Goal: Navigation & Orientation: Understand site structure

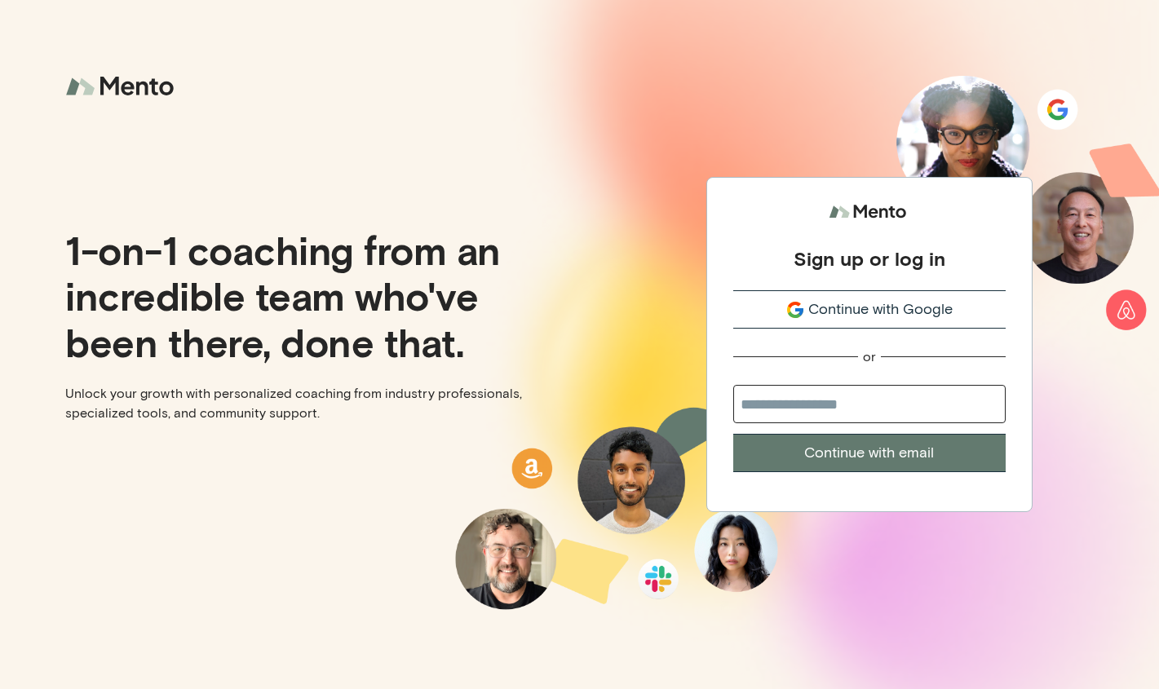
click at [922, 399] on input "email" at bounding box center [869, 404] width 272 height 38
click at [889, 404] on input "email" at bounding box center [869, 404] width 272 height 38
click at [913, 309] on span "Continue with Google" at bounding box center [880, 309] width 144 height 22
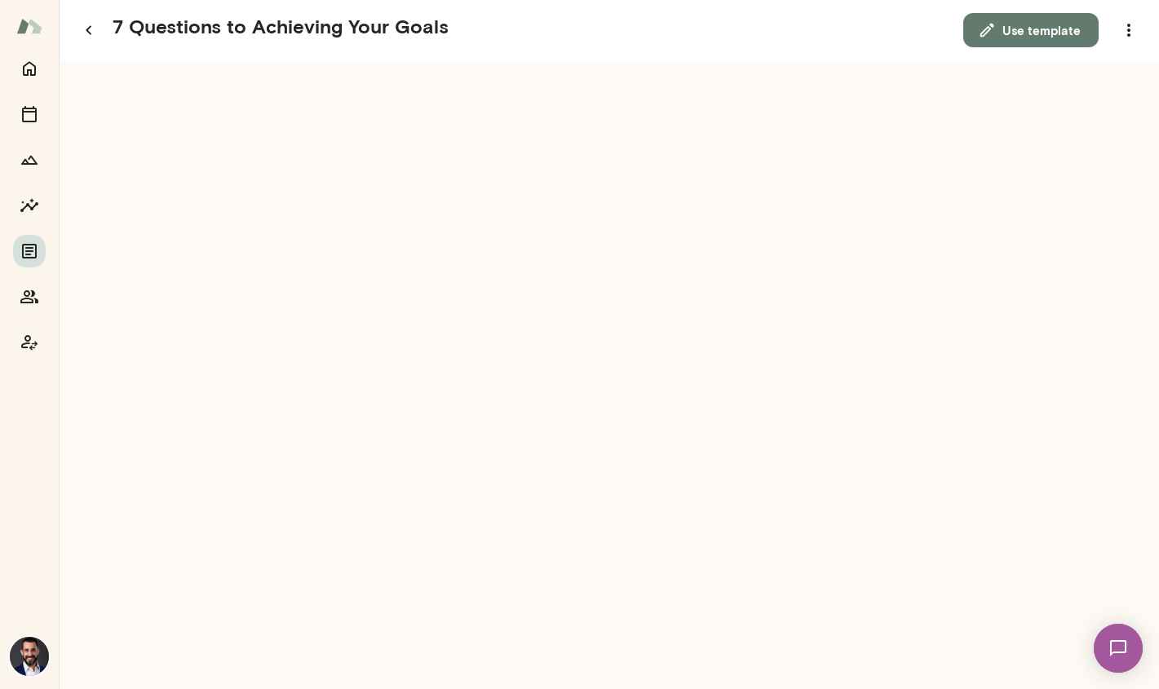
click at [31, 28] on img at bounding box center [29, 26] width 26 height 31
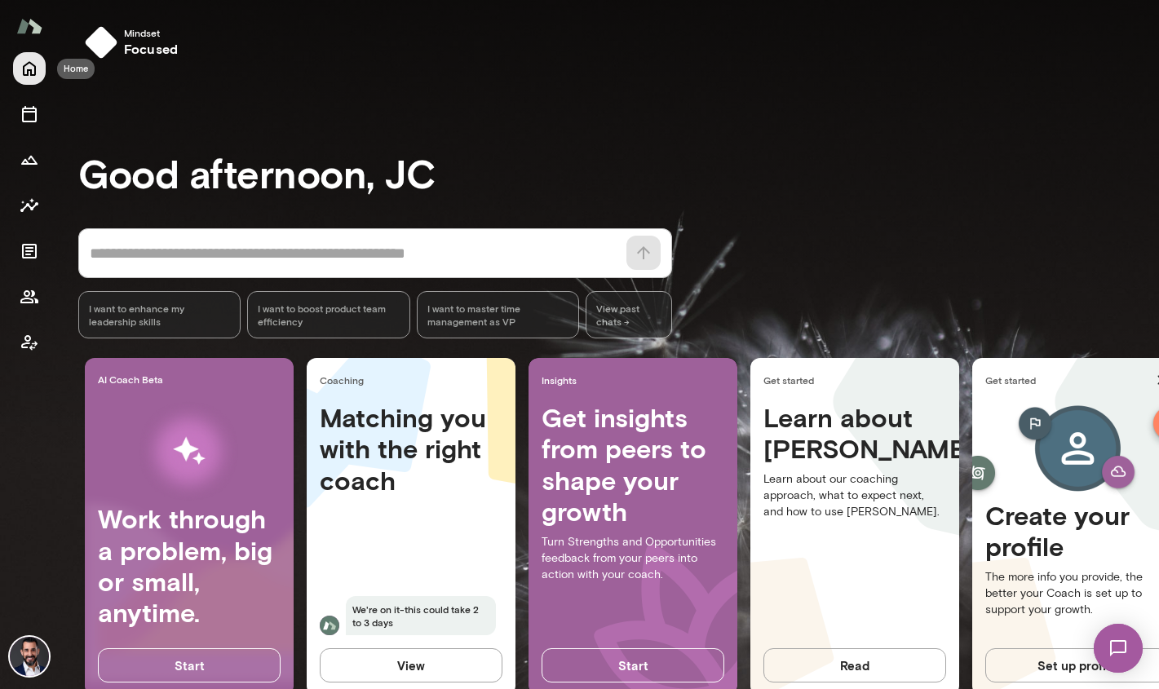
click at [33, 65] on icon "Home" at bounding box center [30, 69] width 20 height 20
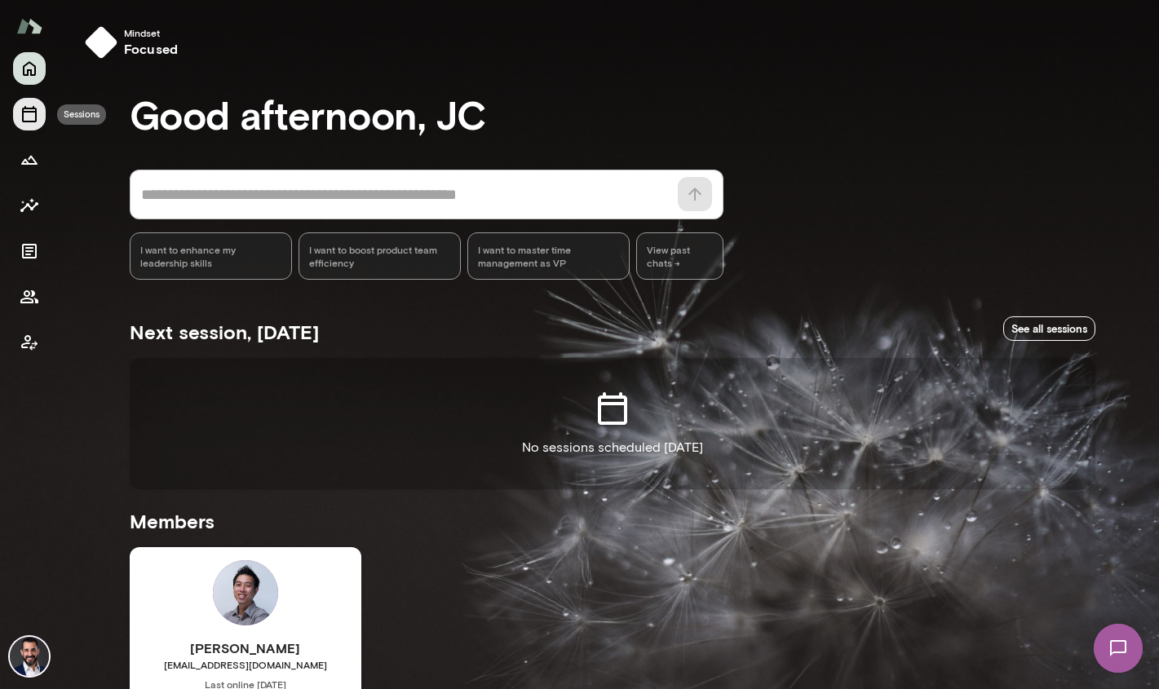
click at [32, 121] on icon "Sessions" at bounding box center [29, 114] width 15 height 16
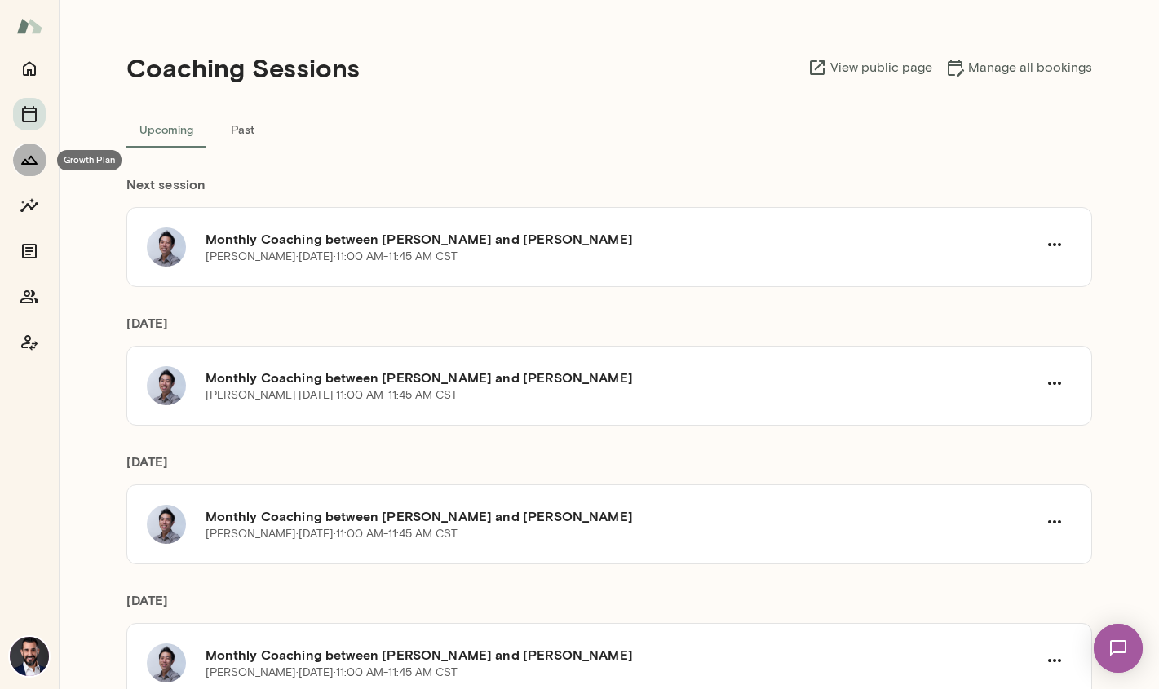
click at [33, 161] on icon "Growth Plan" at bounding box center [30, 160] width 20 height 20
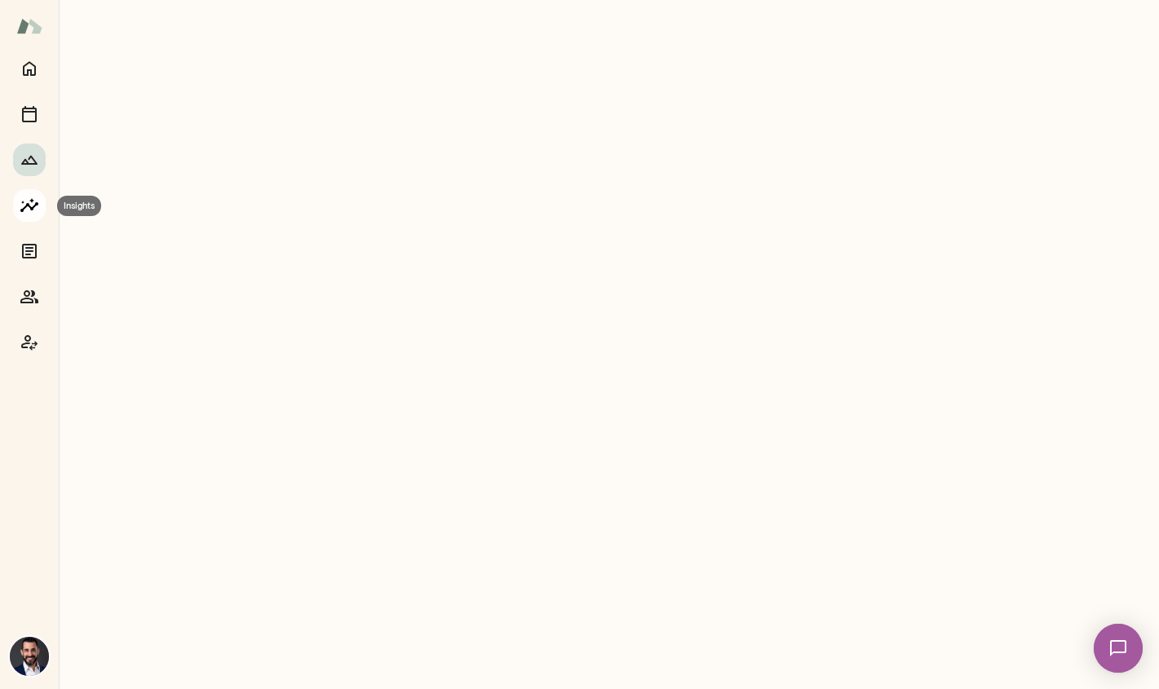
click at [33, 203] on icon "Insights" at bounding box center [30, 206] width 20 height 20
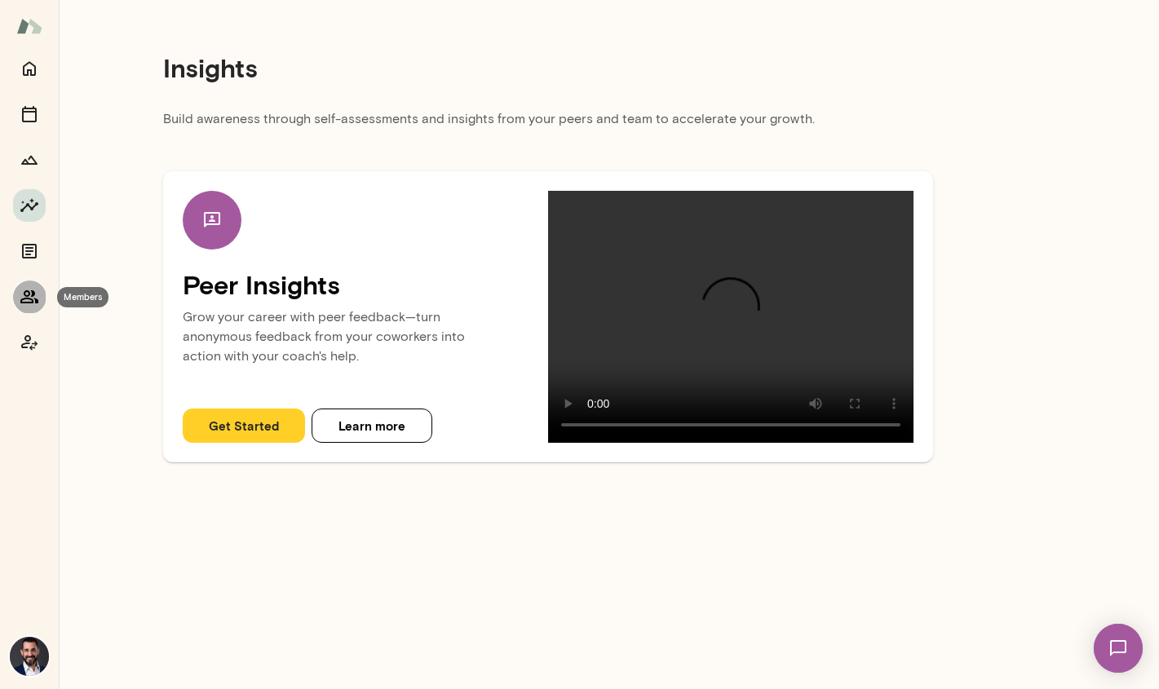
click at [26, 293] on icon "Members" at bounding box center [30, 297] width 20 height 20
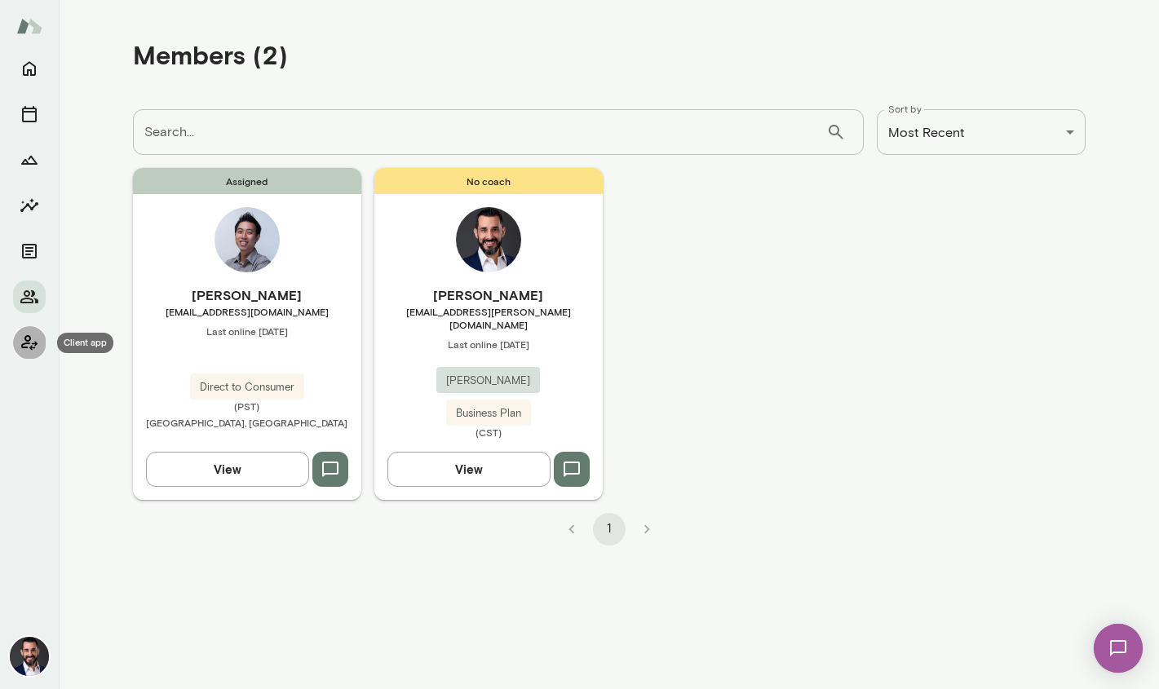
click at [30, 343] on icon "Client app" at bounding box center [30, 343] width 20 height 20
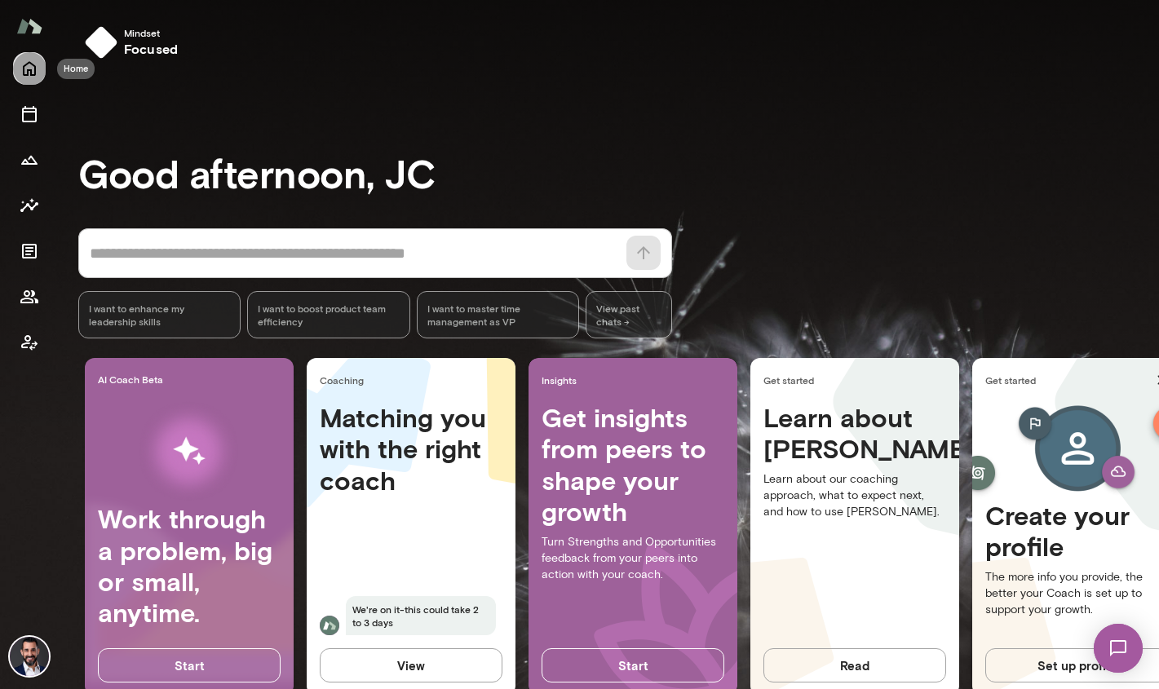
click at [29, 70] on icon "Home" at bounding box center [29, 69] width 13 height 15
